Goal: Transaction & Acquisition: Purchase product/service

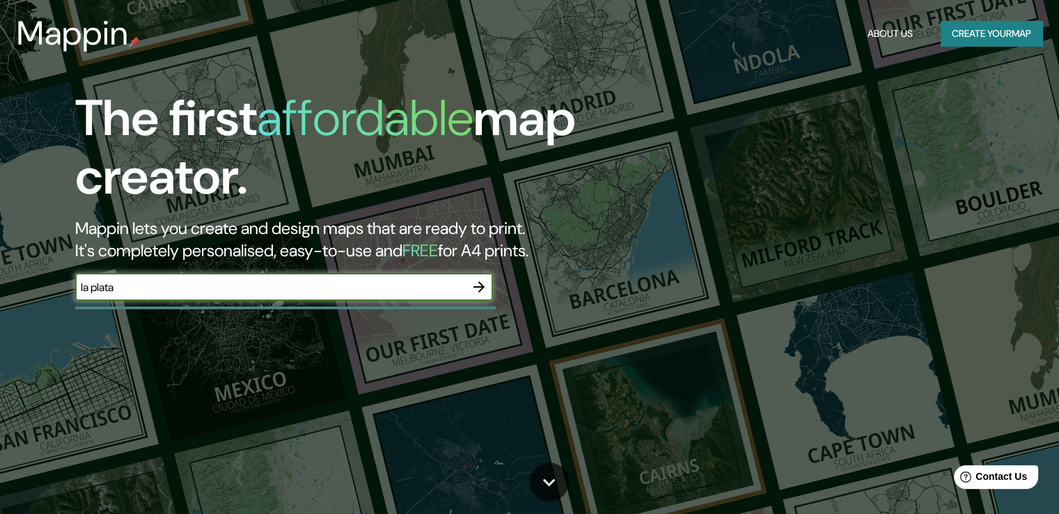
type input "la plata"
click at [474, 288] on icon "button" at bounding box center [479, 286] width 17 height 17
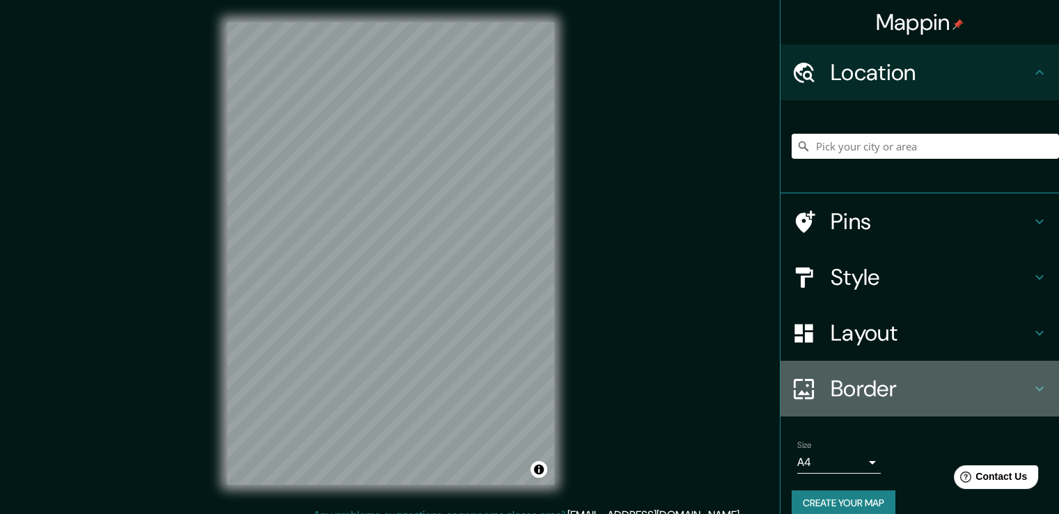
click at [851, 384] on h4 "Border" at bounding box center [931, 389] width 201 height 28
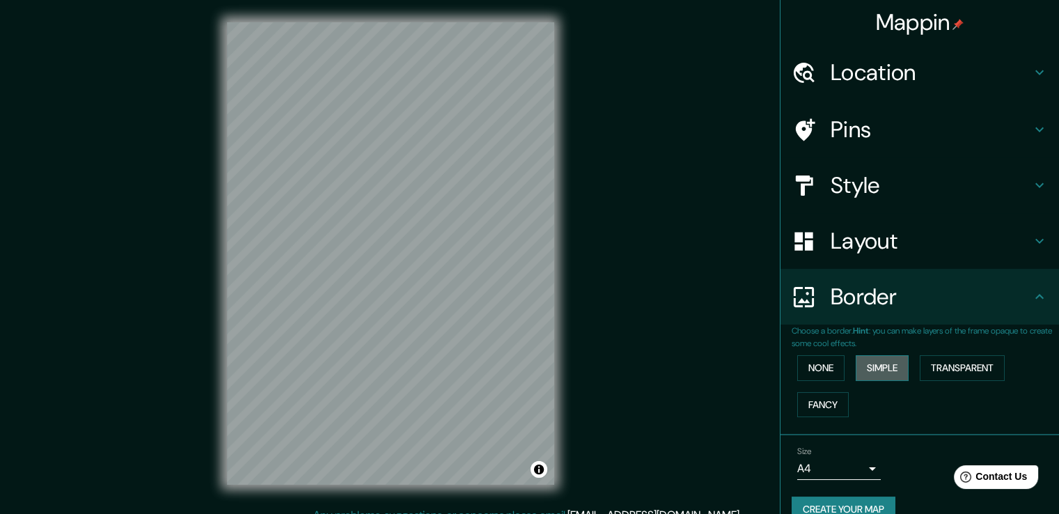
click at [879, 368] on button "Simple" at bounding box center [882, 368] width 53 height 26
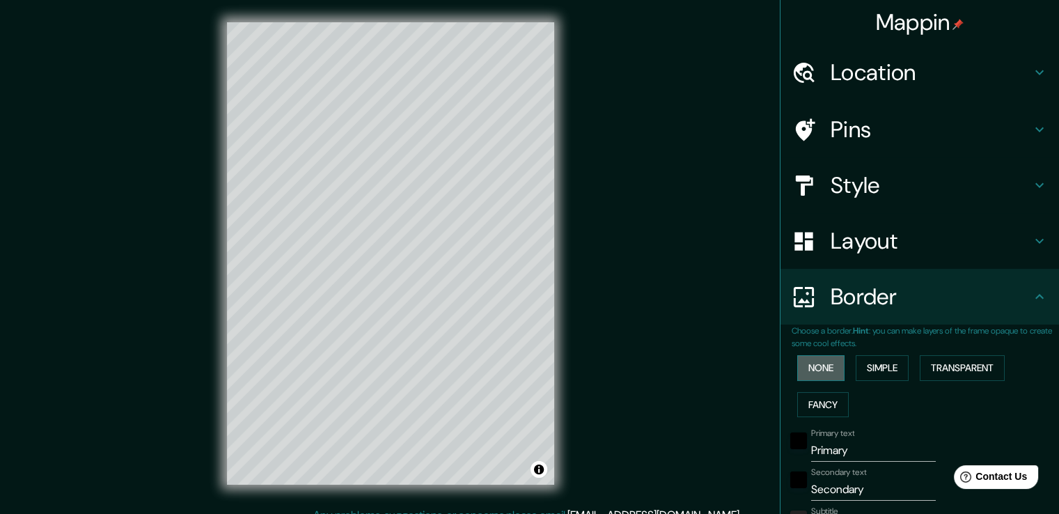
click at [822, 371] on button "None" at bounding box center [820, 368] width 47 height 26
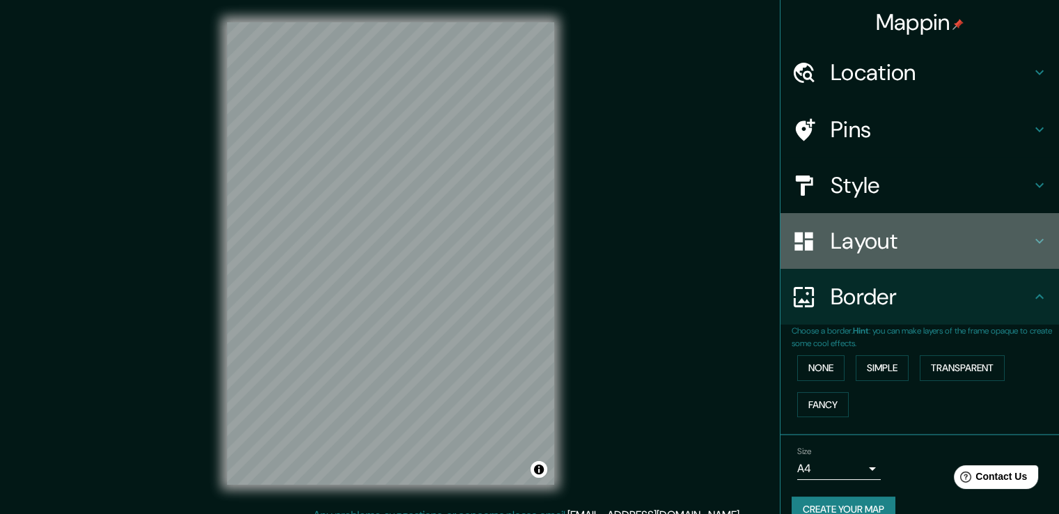
click at [852, 238] on h4 "Layout" at bounding box center [931, 241] width 201 height 28
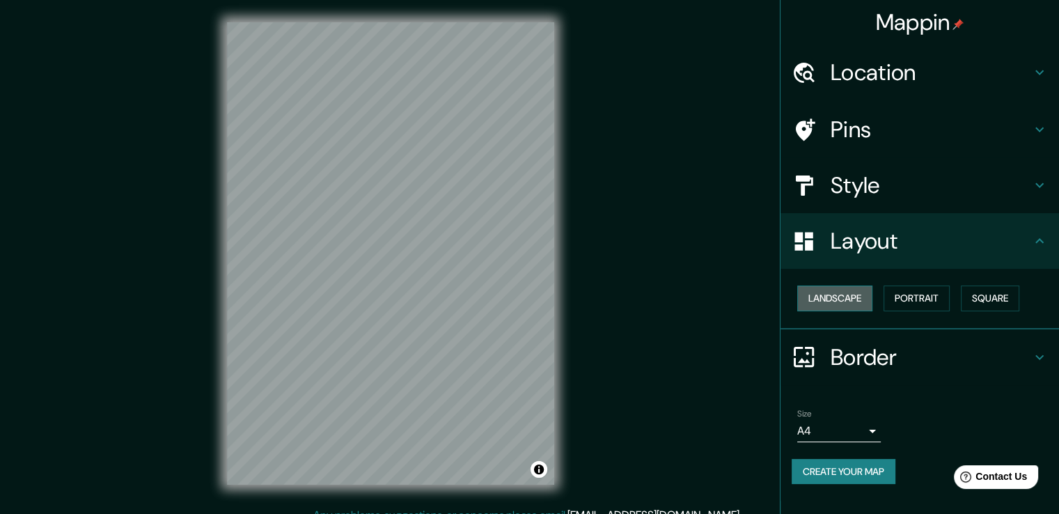
click at [868, 301] on button "Landscape" at bounding box center [834, 298] width 75 height 26
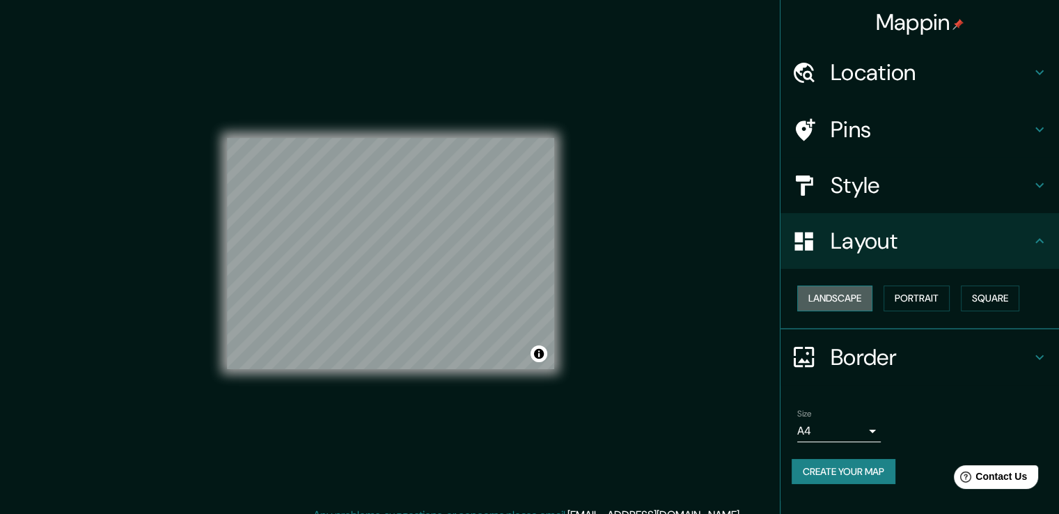
click at [868, 301] on button "Landscape" at bounding box center [834, 298] width 75 height 26
click at [868, 192] on h4 "Style" at bounding box center [931, 185] width 201 height 28
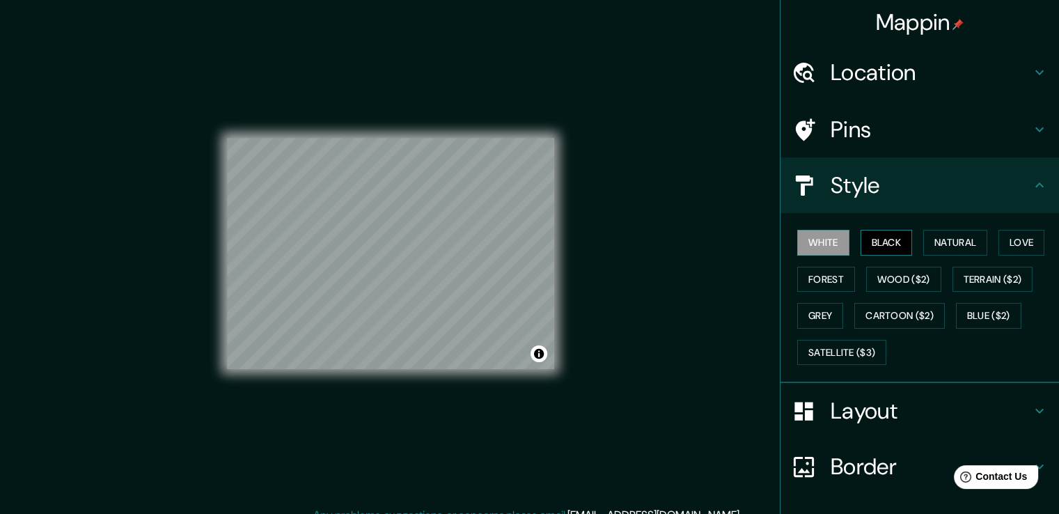
click at [886, 242] on button "Black" at bounding box center [887, 243] width 52 height 26
click at [947, 240] on button "Natural" at bounding box center [955, 243] width 64 height 26
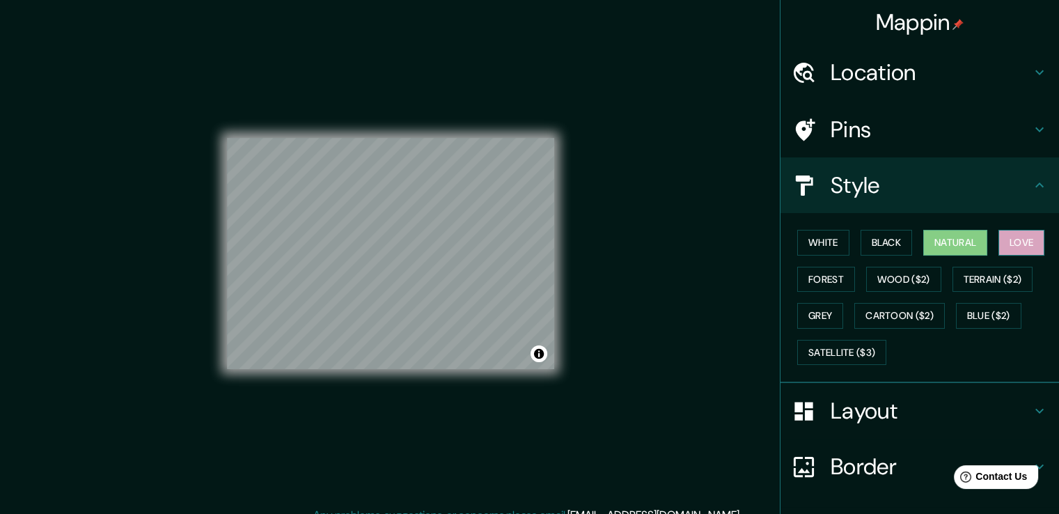
click at [998, 240] on button "Love" at bounding box center [1021, 243] width 46 height 26
click at [822, 280] on button "Forest" at bounding box center [826, 280] width 58 height 26
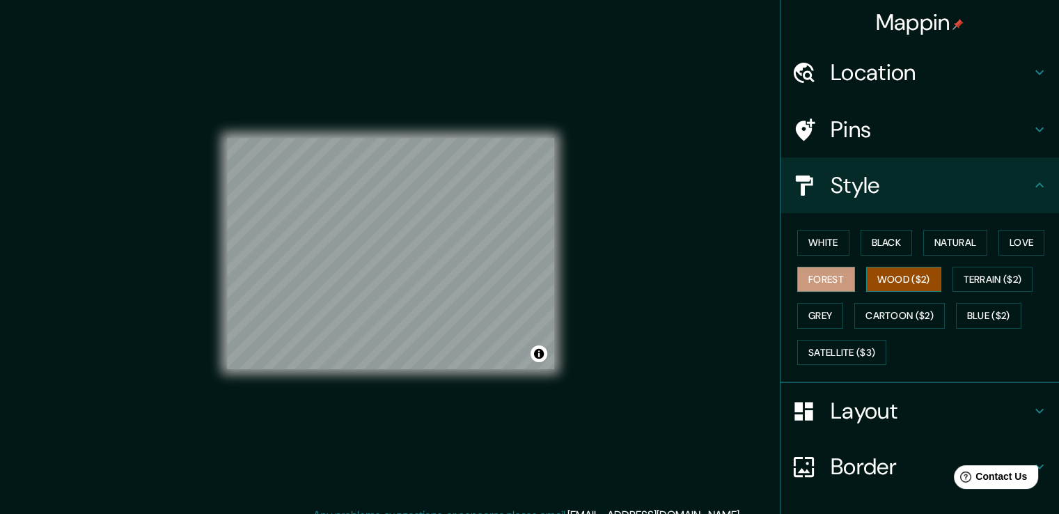
click at [897, 277] on button "Wood ($2)" at bounding box center [903, 280] width 75 height 26
click at [968, 276] on button "Terrain ($2)" at bounding box center [992, 280] width 81 height 26
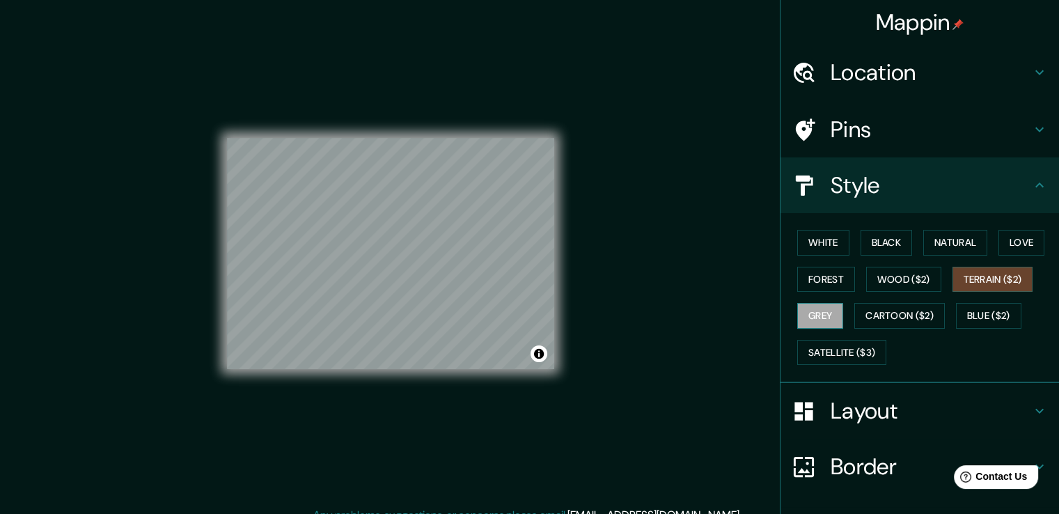
click at [797, 310] on button "Grey" at bounding box center [820, 316] width 46 height 26
click at [887, 313] on button "Cartoon ($2)" at bounding box center [899, 316] width 91 height 26
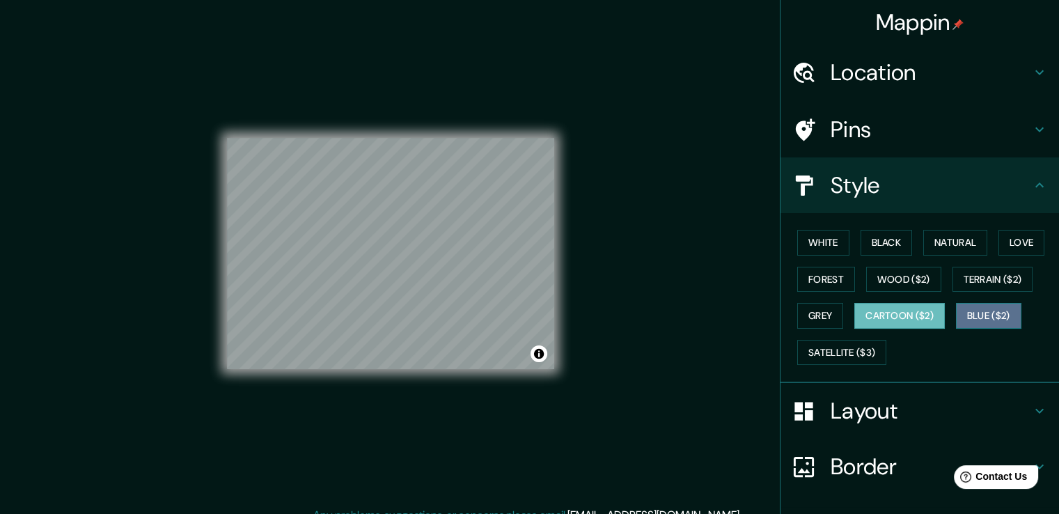
click at [989, 308] on button "Blue ($2)" at bounding box center [988, 316] width 65 height 26
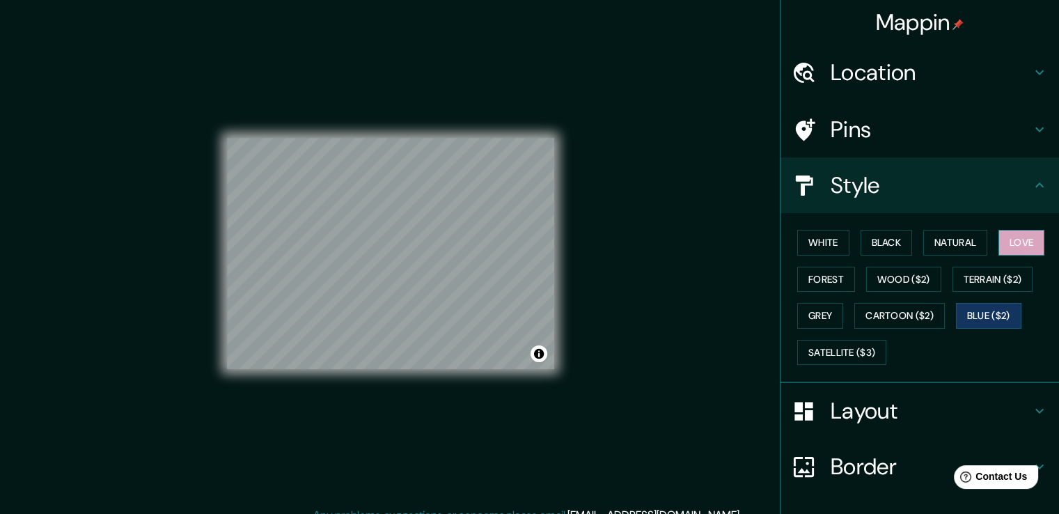
click at [1010, 246] on button "Love" at bounding box center [1021, 243] width 46 height 26
click at [826, 278] on button "Forest" at bounding box center [826, 280] width 58 height 26
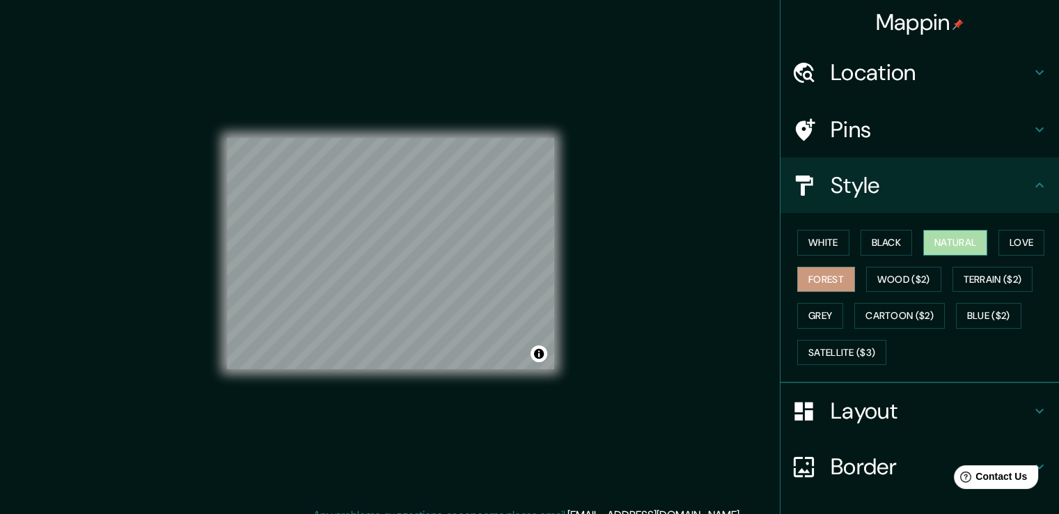
click at [948, 244] on button "Natural" at bounding box center [955, 243] width 64 height 26
click at [923, 245] on button "Natural" at bounding box center [955, 243] width 64 height 26
click at [886, 240] on button "Black" at bounding box center [887, 243] width 52 height 26
click at [816, 276] on button "Forest" at bounding box center [826, 280] width 58 height 26
click at [557, 352] on div "© Mapbox © OpenStreetMap Improve this map" at bounding box center [391, 253] width 372 height 507
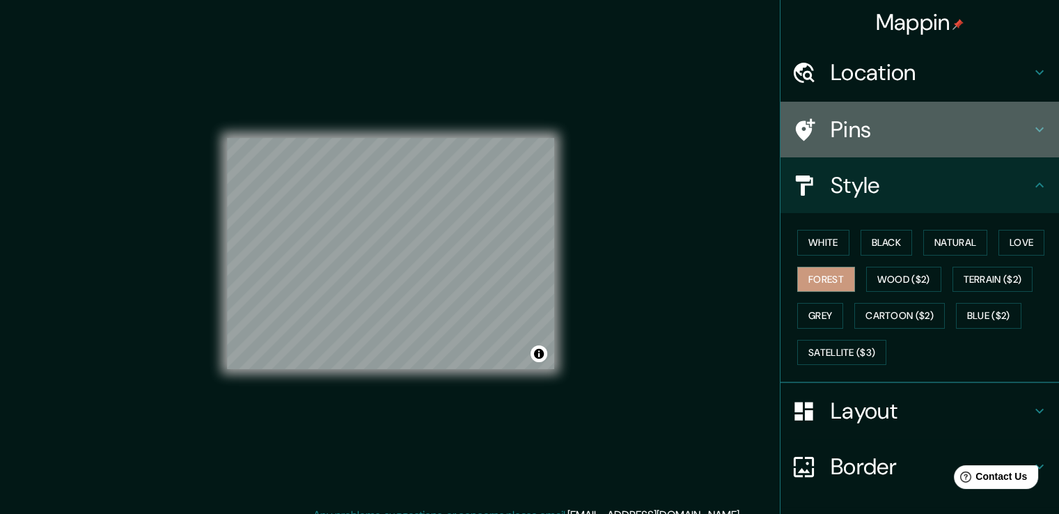
click at [964, 135] on h4 "Pins" at bounding box center [931, 130] width 201 height 28
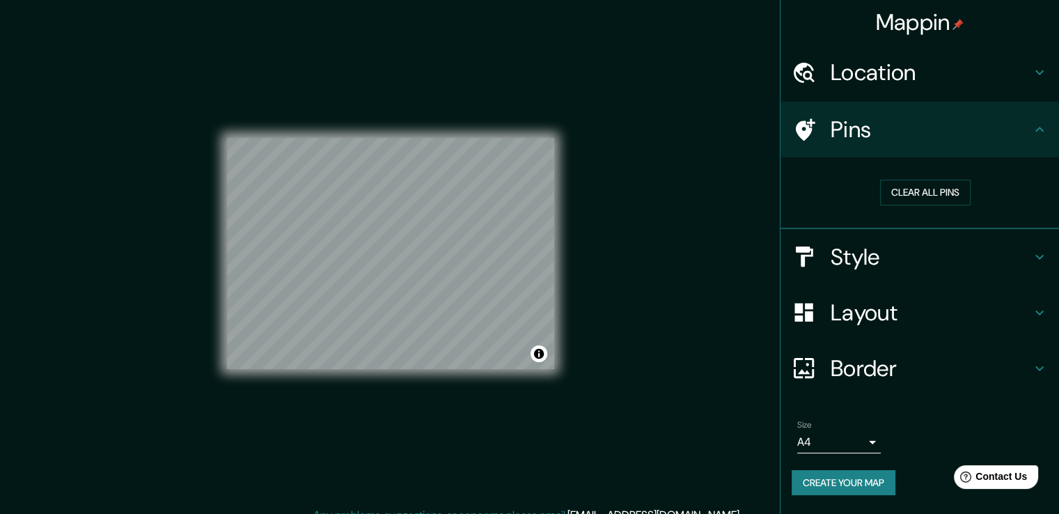
click at [955, 81] on h4 "Location" at bounding box center [931, 72] width 201 height 28
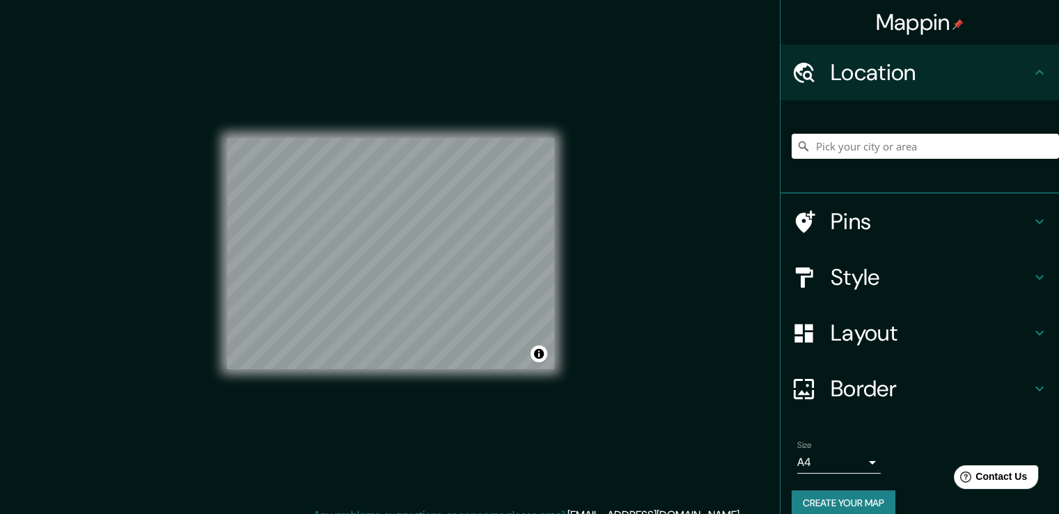
click at [952, 74] on h4 "Location" at bounding box center [931, 72] width 201 height 28
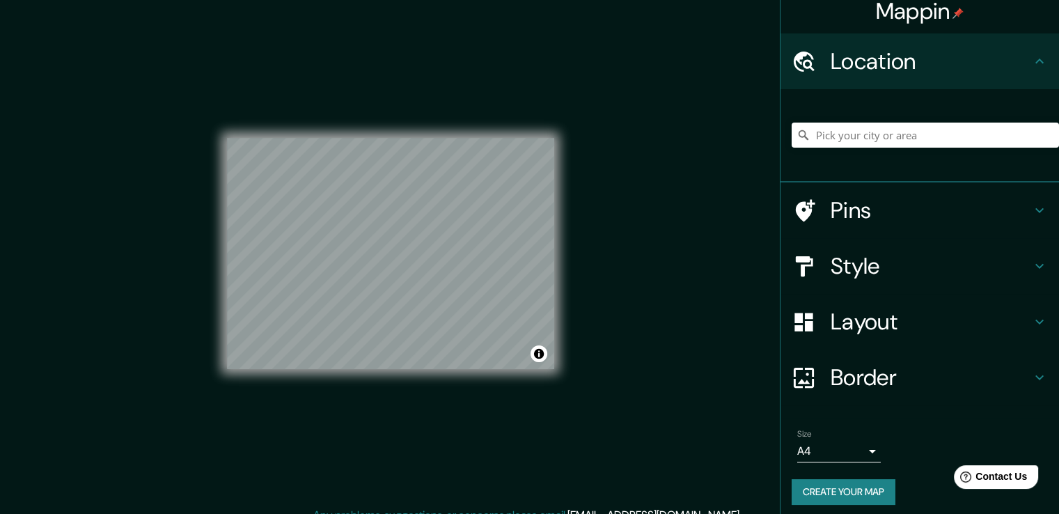
scroll to position [18, 0]
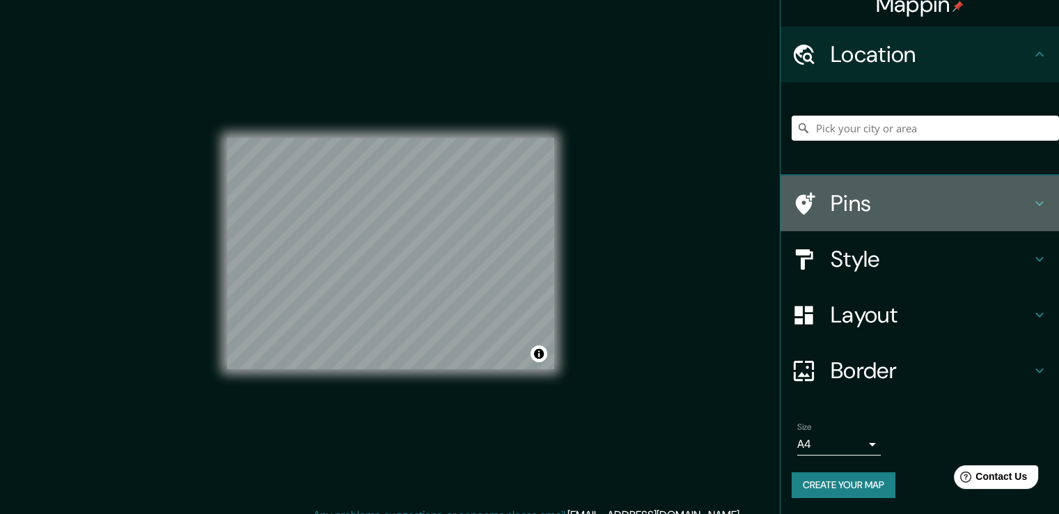
click at [967, 201] on h4 "Pins" at bounding box center [931, 203] width 201 height 28
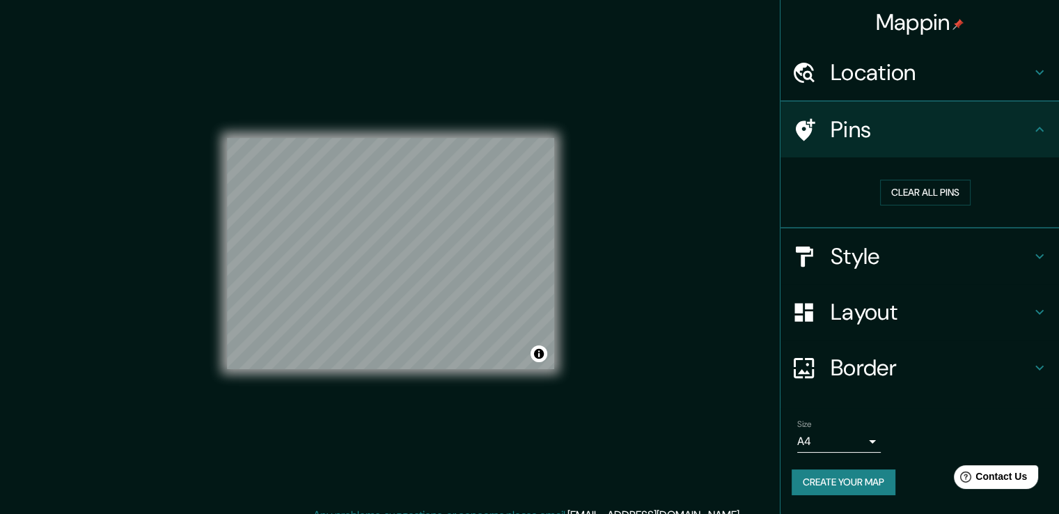
scroll to position [0, 0]
click at [989, 261] on h4 "Style" at bounding box center [931, 257] width 201 height 28
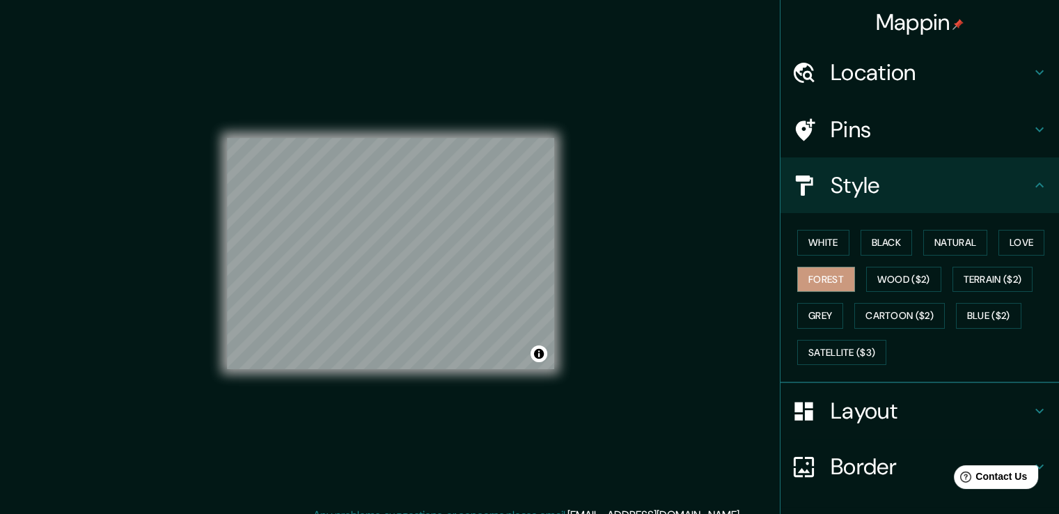
click at [958, 397] on h4 "Layout" at bounding box center [931, 411] width 201 height 28
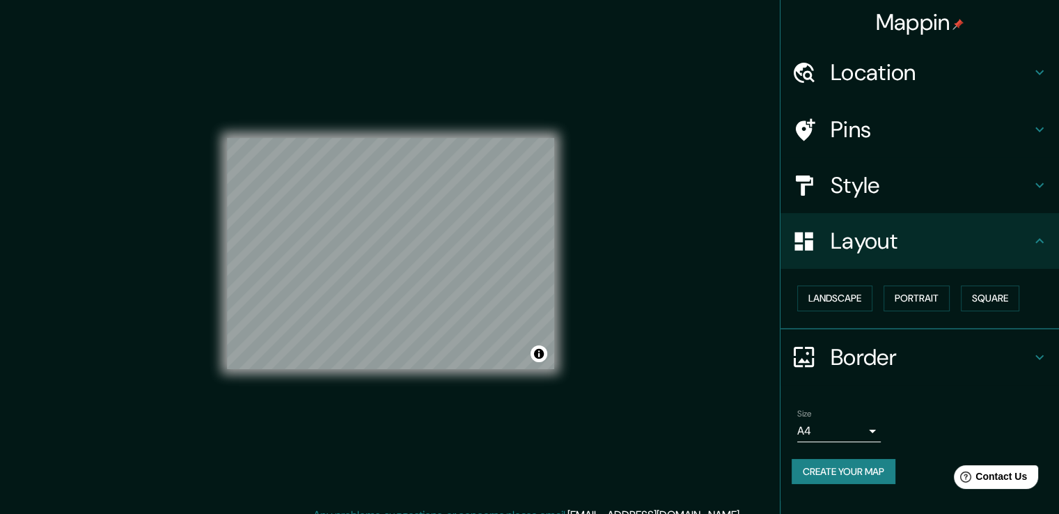
click at [922, 249] on h4 "Layout" at bounding box center [931, 241] width 201 height 28
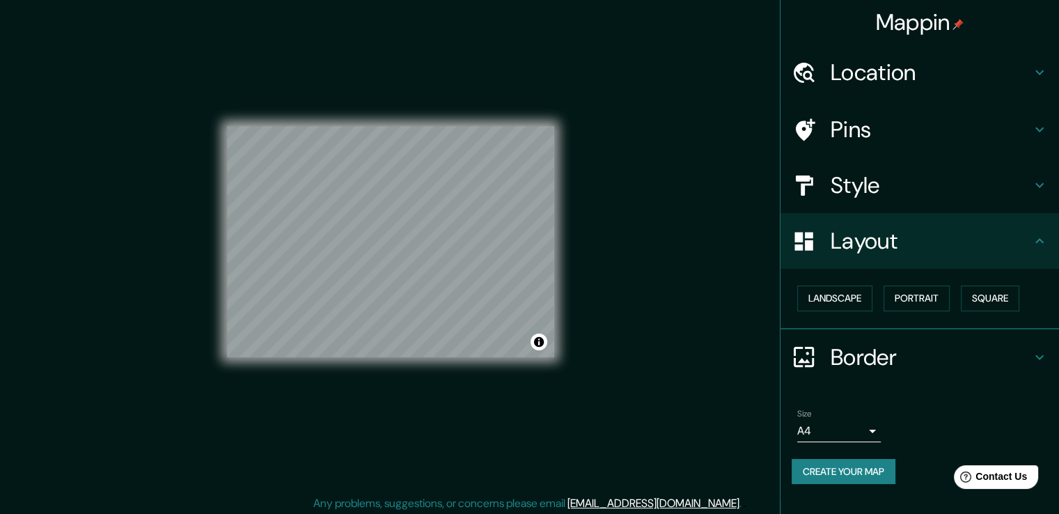
scroll to position [15, 0]
